Goal: Check status: Check status

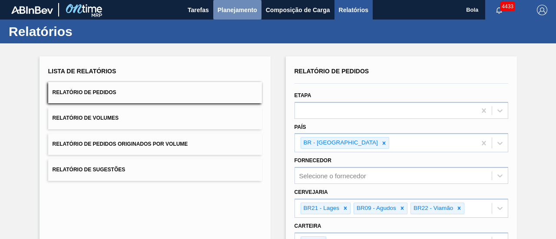
click at [232, 5] on font "Planejamento" at bounding box center [238, 10] width 40 height 10
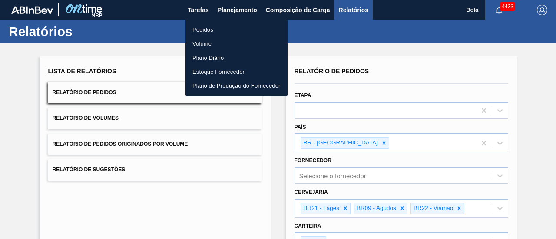
click at [208, 28] on font "Pedidos" at bounding box center [202, 29] width 21 height 7
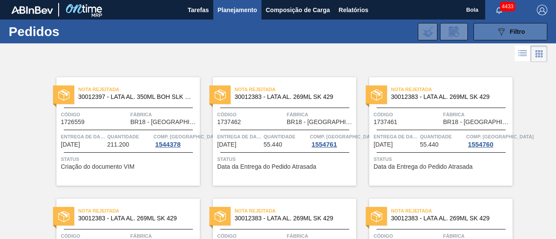
click at [504, 27] on icon "089F7B8B-B2A5-4AFE-B5C0-19BA573D28AC" at bounding box center [501, 31] width 10 height 10
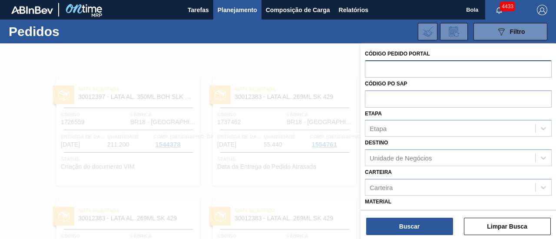
click at [405, 71] on input "text" at bounding box center [458, 68] width 187 height 17
paste input "5800359969"
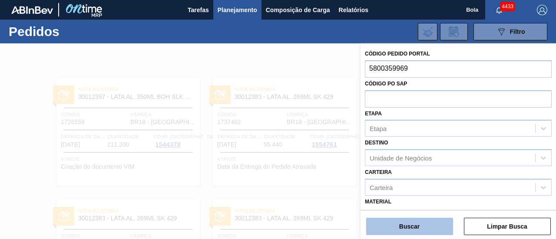
type input "5800359969"
click at [419, 229] on font "Buscar" at bounding box center [409, 226] width 20 height 7
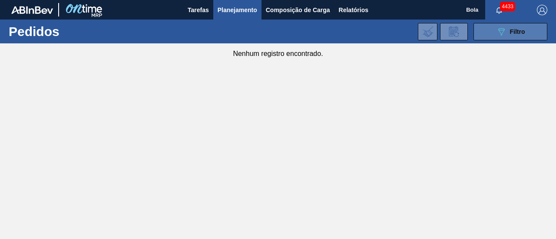
click at [516, 34] on font "Filtro" at bounding box center [517, 31] width 15 height 7
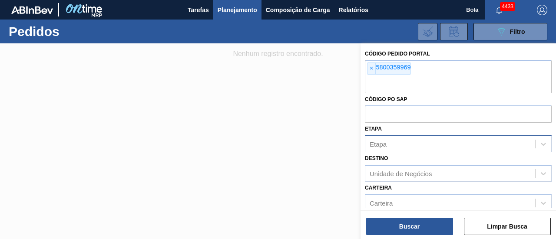
click at [391, 146] on div "Etapa" at bounding box center [450, 144] width 170 height 13
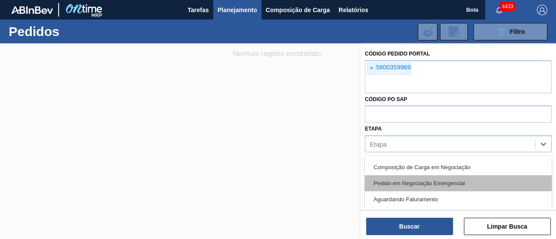
scroll to position [43, 0]
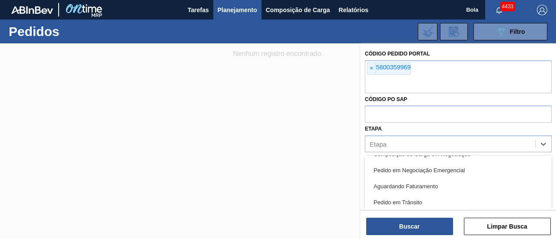
click at [420, 131] on div "Etapa option Composição de Carga em Negociação focused, 3 of 15. 15 results ava…" at bounding box center [458, 138] width 187 height 30
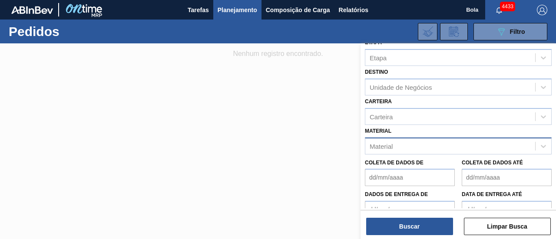
scroll to position [87, 0]
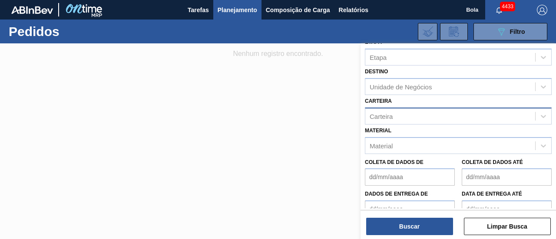
click at [414, 114] on div "Carteira" at bounding box center [450, 116] width 170 height 13
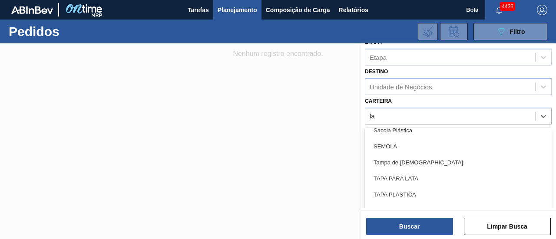
scroll to position [0, 0]
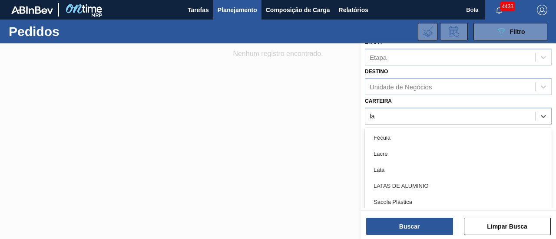
type input "lat"
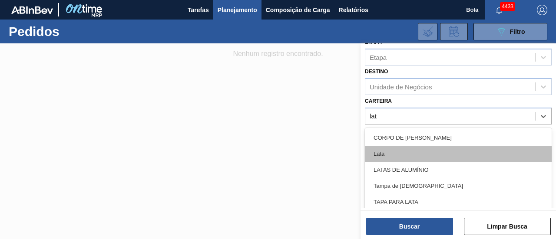
click at [396, 152] on div "Lata" at bounding box center [458, 154] width 187 height 16
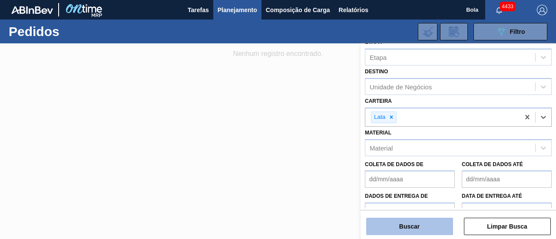
click at [427, 227] on button "Buscar" at bounding box center [409, 226] width 87 height 17
